Goal: Navigation & Orientation: Find specific page/section

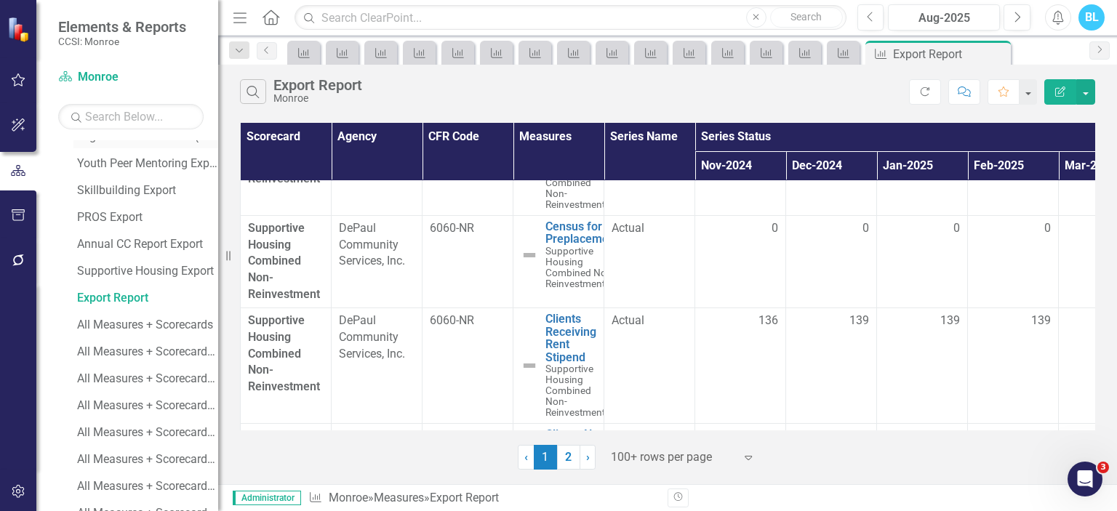
scroll to position [581, 0]
click at [148, 326] on div "All Measures + Scorecards" at bounding box center [147, 325] width 141 height 13
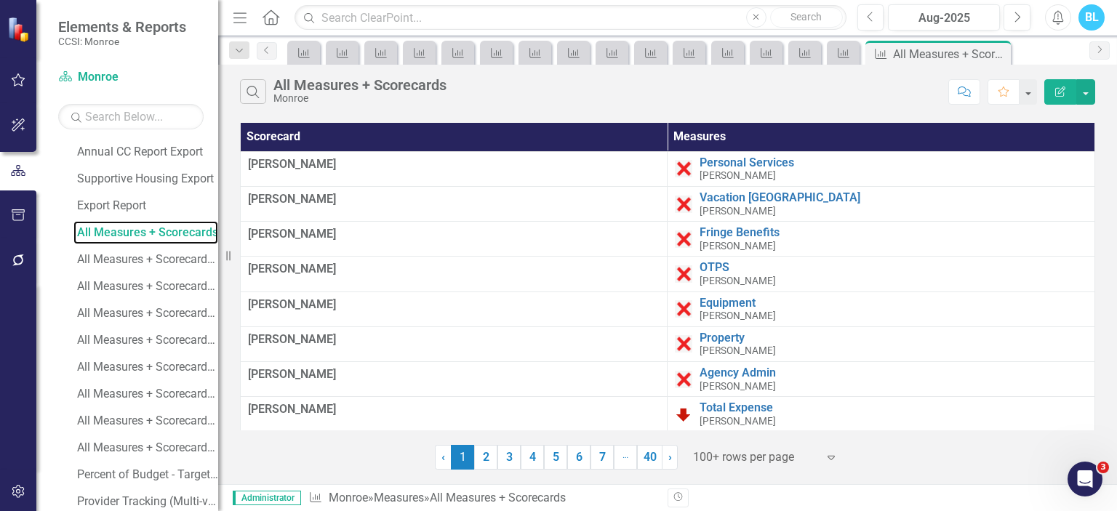
scroll to position [673, 0]
click at [167, 259] on div "All Measures + Scorecards (need 2024)" at bounding box center [147, 260] width 141 height 13
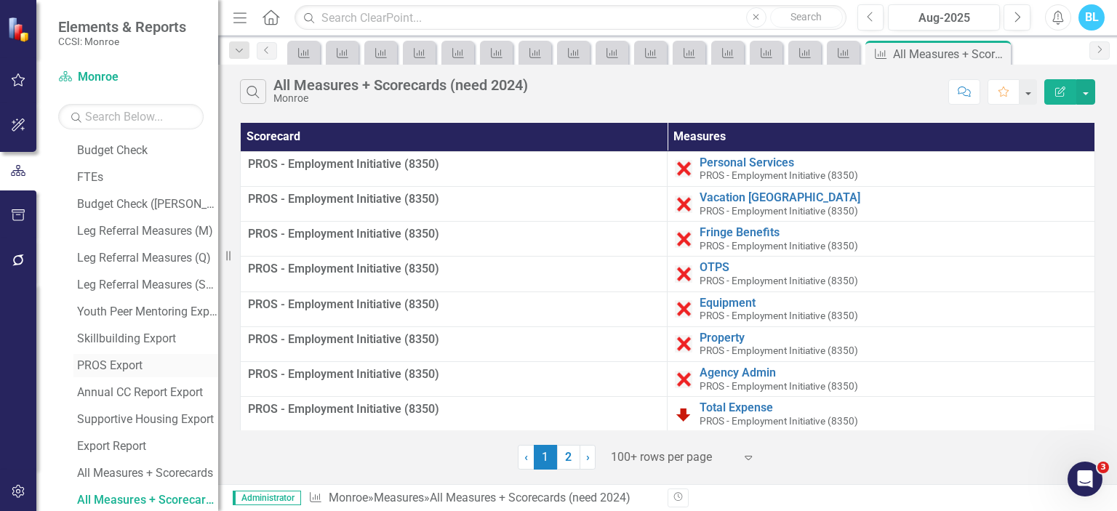
scroll to position [782, 0]
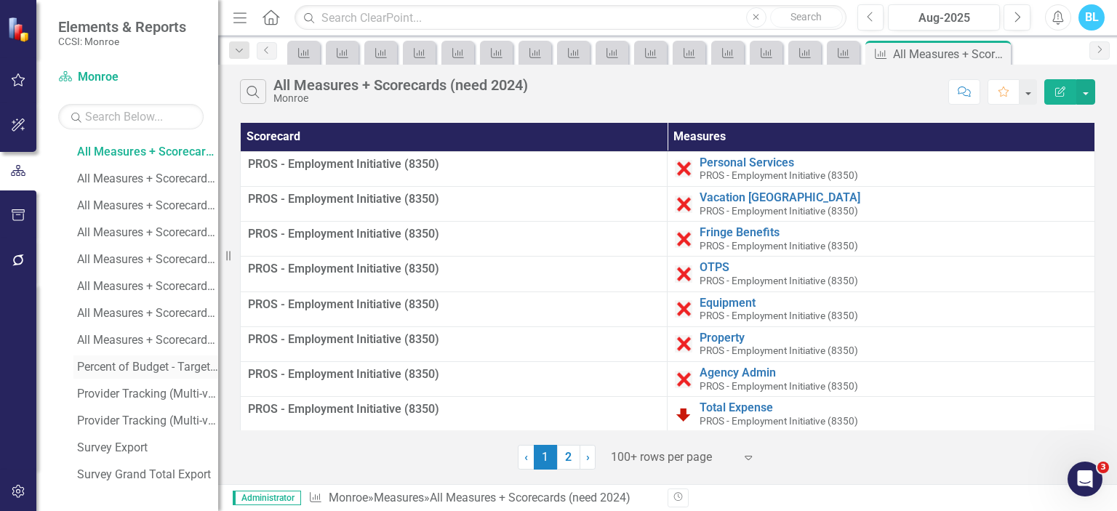
click at [159, 366] on div "Percent of Budget - Target 6 as of [DATE]" at bounding box center [147, 367] width 141 height 13
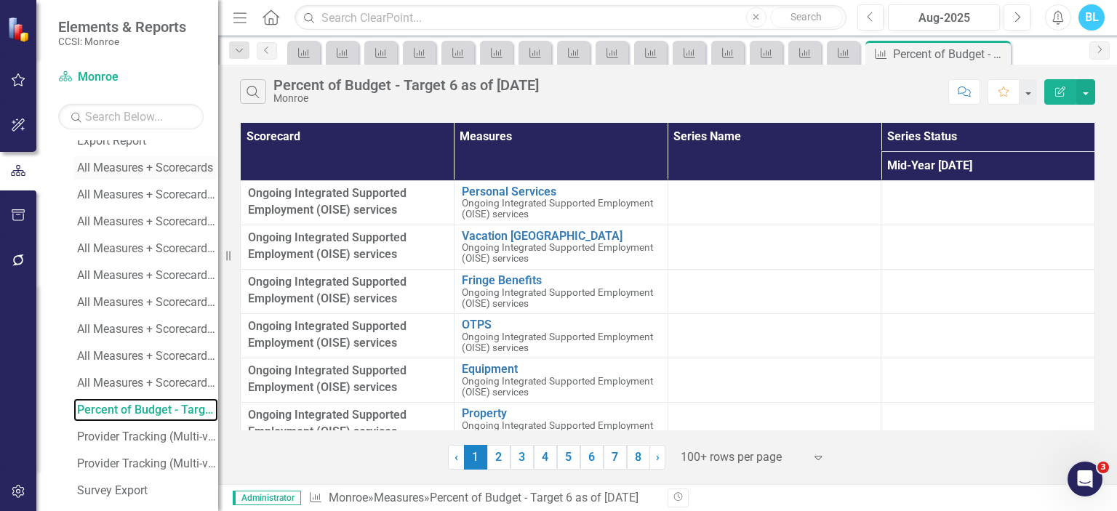
scroll to position [782, 0]
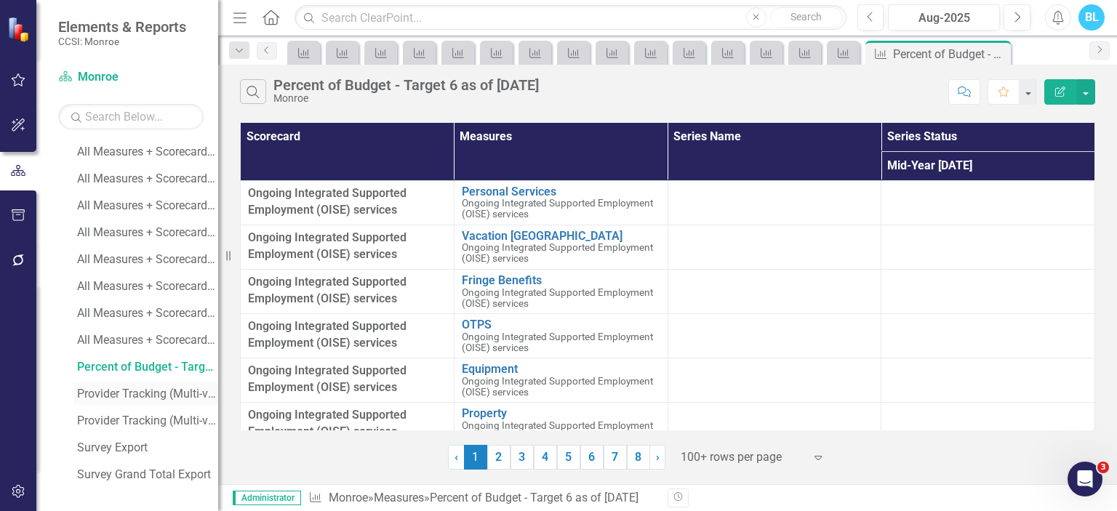
click at [143, 395] on div "Provider Tracking (Multi-view) (no blanks)" at bounding box center [147, 394] width 141 height 13
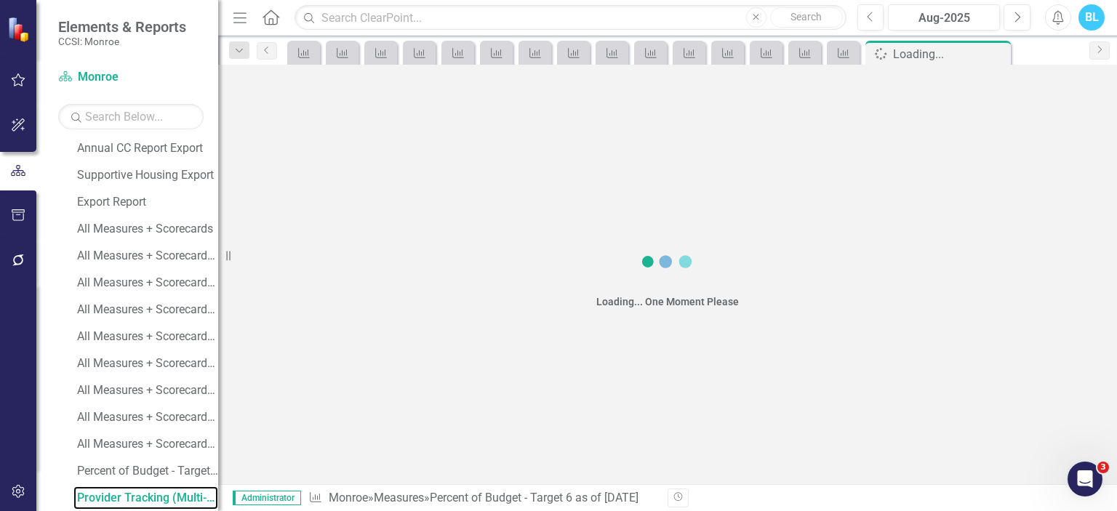
scroll to position [675, 0]
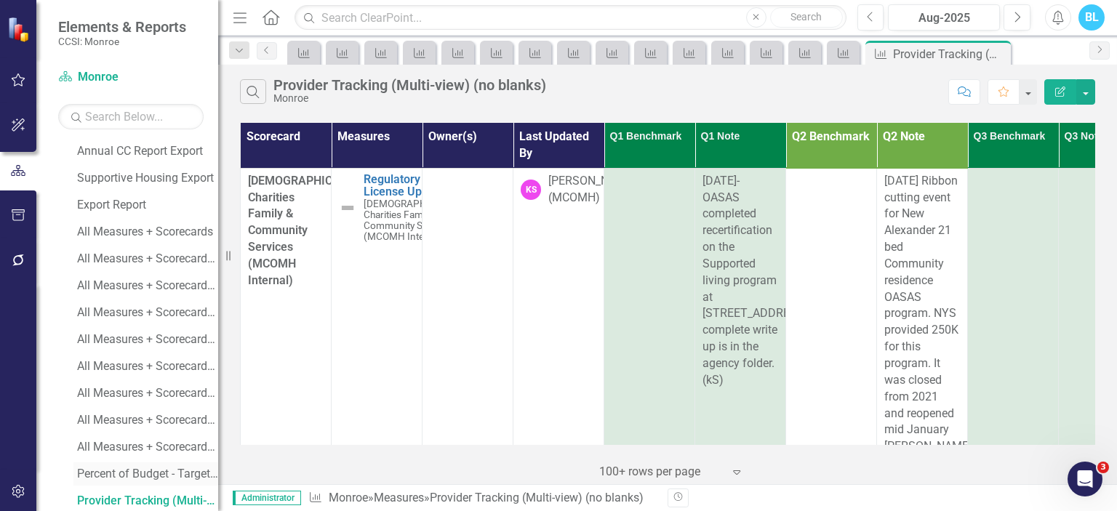
click at [164, 477] on div "Percent of Budget - Target 6 as of [DATE]" at bounding box center [147, 474] width 141 height 13
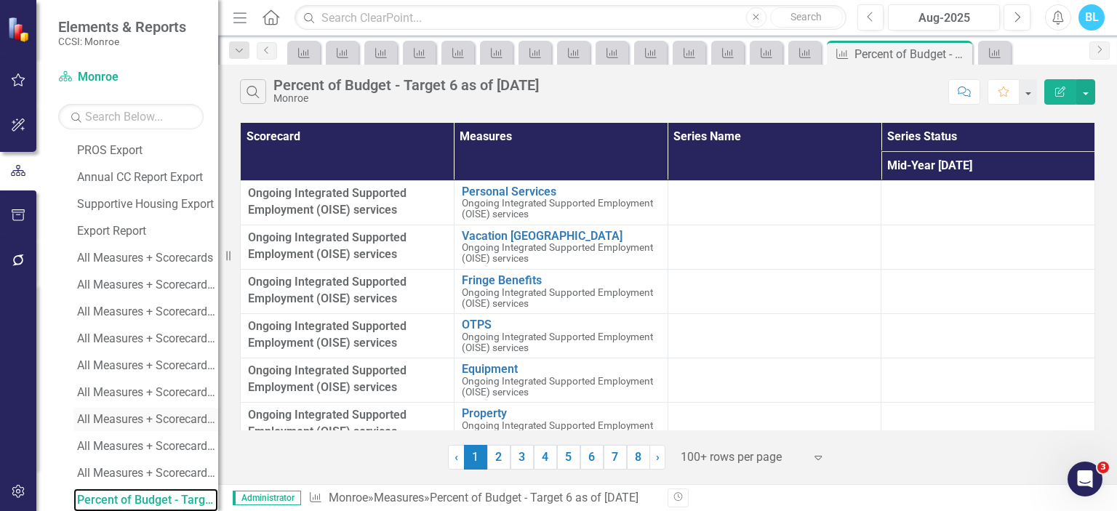
scroll to position [782, 0]
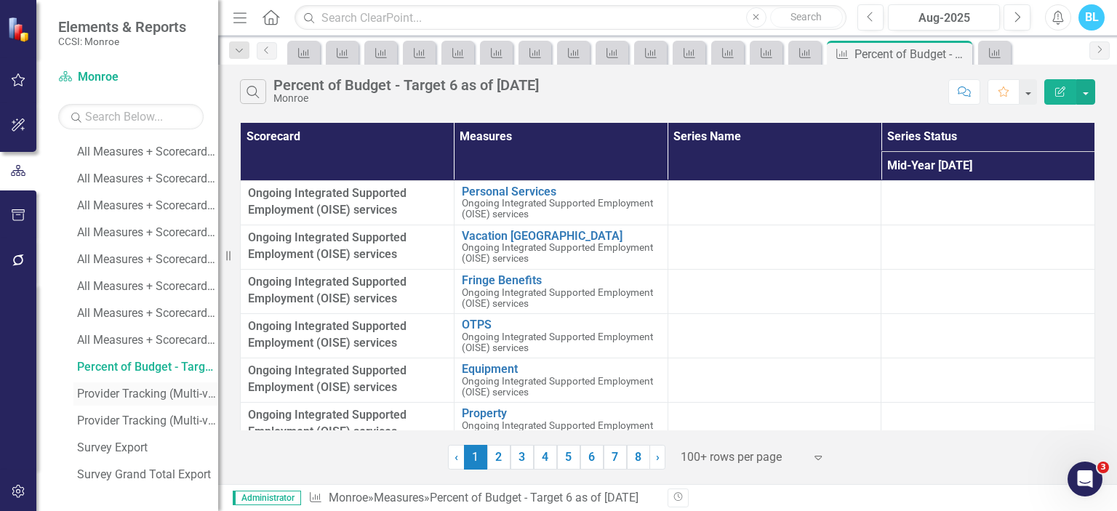
click at [150, 392] on div "Provider Tracking (Multi-view) (no blanks)" at bounding box center [147, 394] width 141 height 13
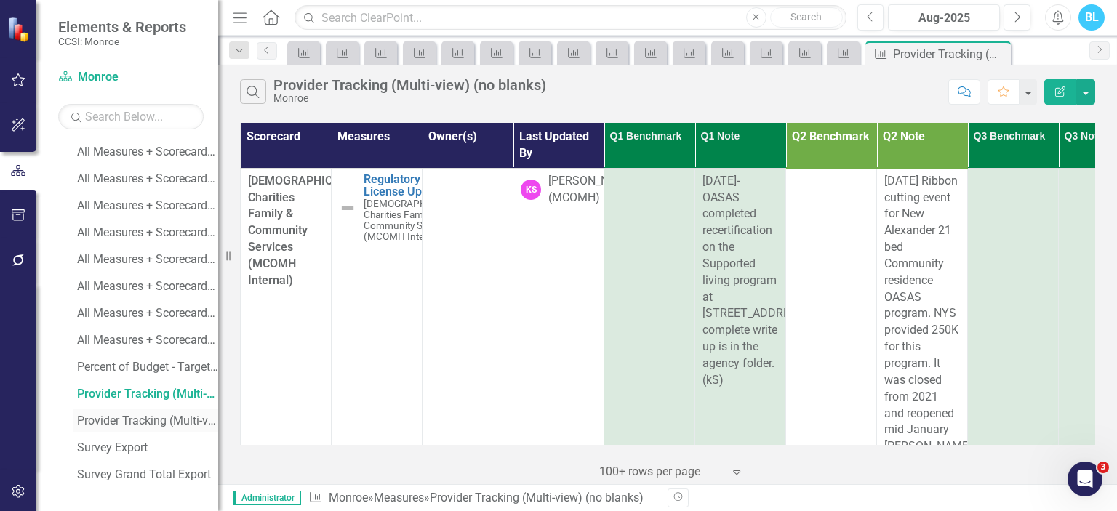
click at [162, 417] on div "Provider Tracking (Multi-view)" at bounding box center [147, 420] width 141 height 13
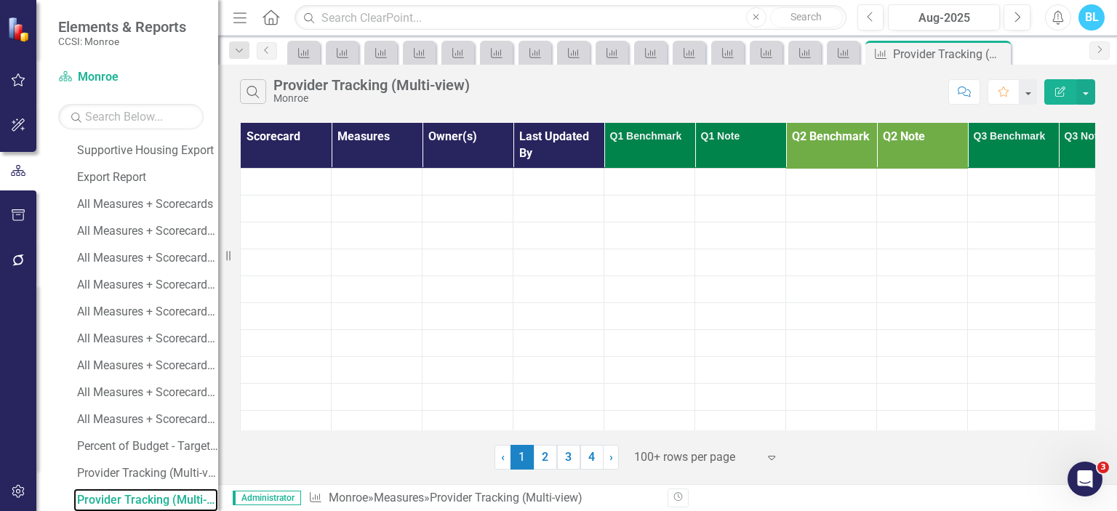
scroll to position [782, 0]
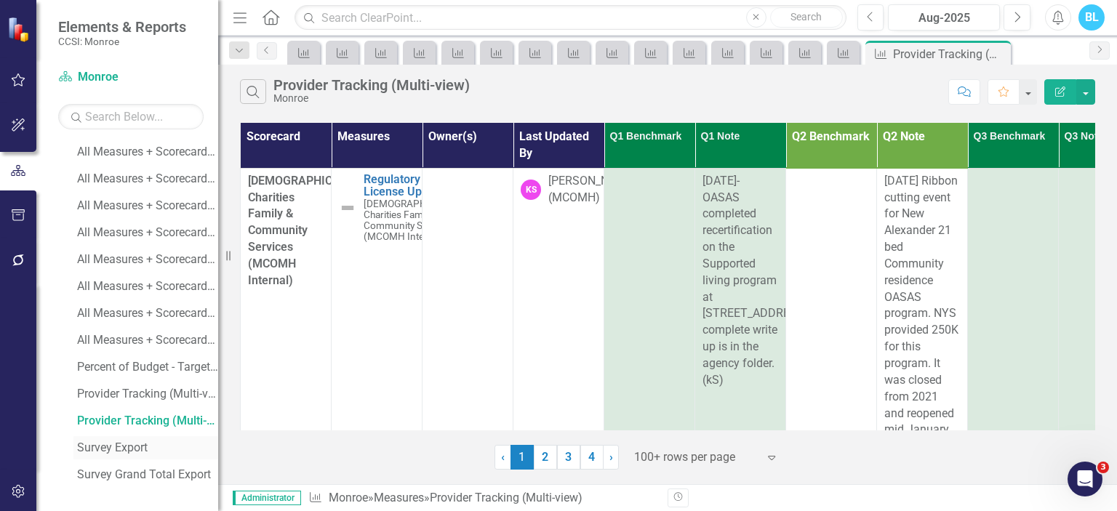
click at [116, 447] on div "Survey Export" at bounding box center [147, 447] width 141 height 13
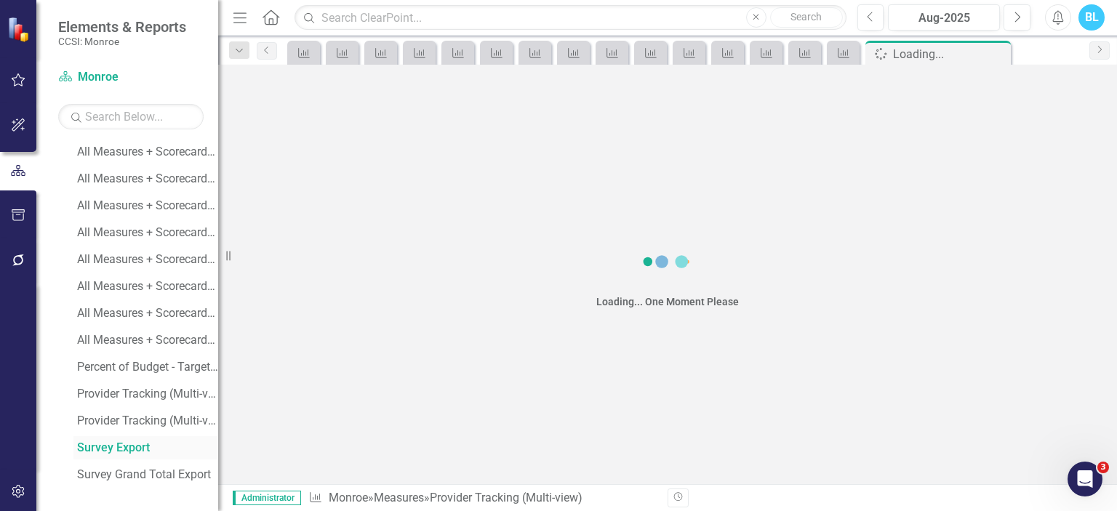
scroll to position [729, 0]
